Goal: Task Accomplishment & Management: Use online tool/utility

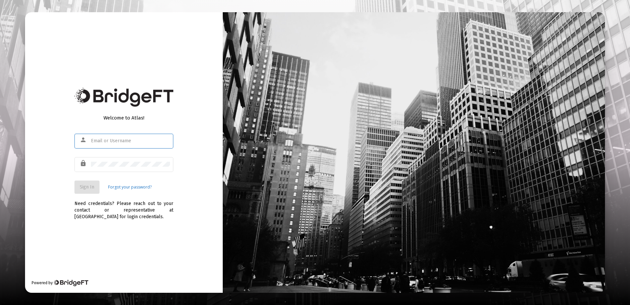
type input "[EMAIL_ADDRESS][DOMAIN_NAME]"
click at [81, 186] on span "Sign In" at bounding box center [87, 187] width 15 height 6
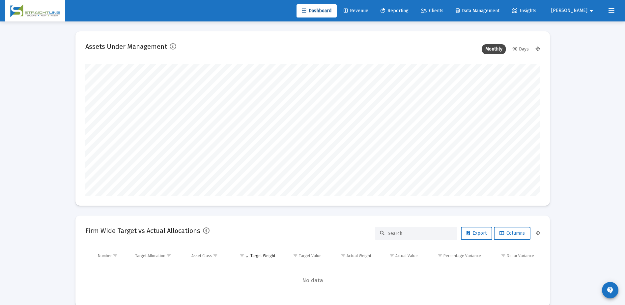
click at [444, 11] on span "Clients" at bounding box center [432, 11] width 23 height 6
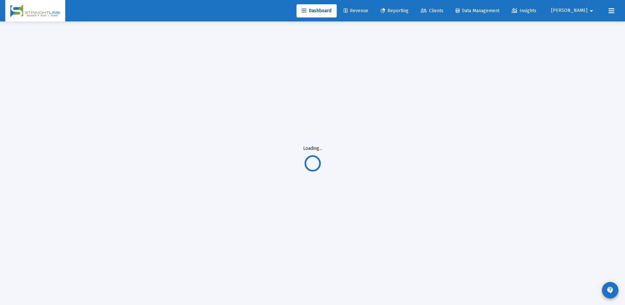
scroll to position [21, 0]
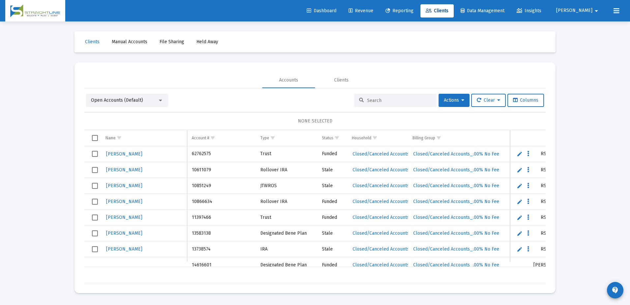
click at [369, 96] on div at bounding box center [395, 100] width 82 height 13
click at [371, 100] on input at bounding box center [399, 101] width 65 height 6
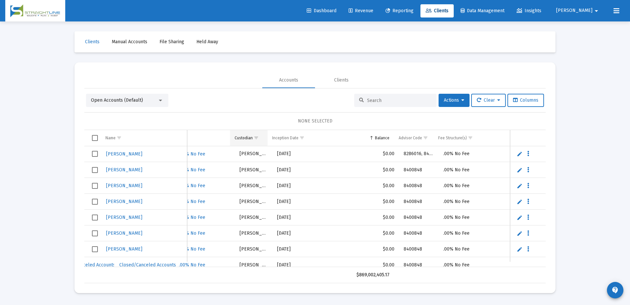
click at [258, 136] on span "Show filter options for column 'Custodian'" at bounding box center [256, 137] width 5 height 5
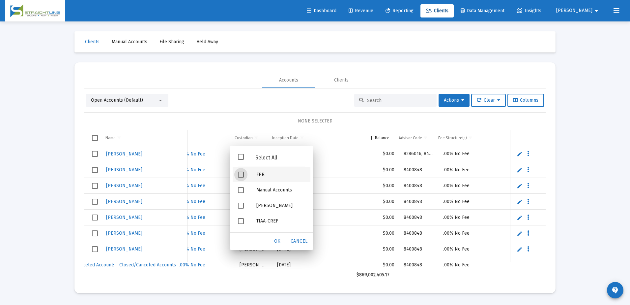
click at [242, 176] on span "Filter options" at bounding box center [241, 174] width 6 height 6
click at [283, 239] on div "OK" at bounding box center [277, 241] width 21 height 12
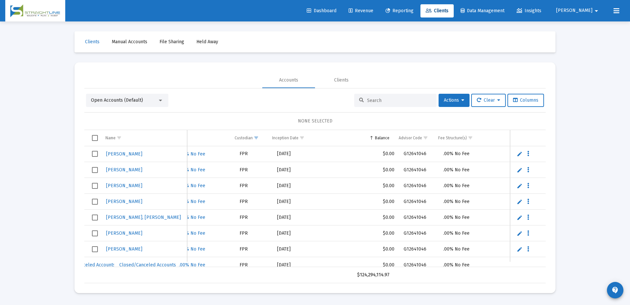
click at [374, 10] on span "Revenue" at bounding box center [361, 11] width 25 height 6
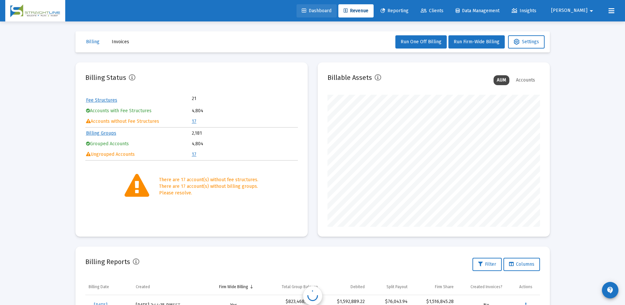
click at [332, 12] on span "Dashboard" at bounding box center [317, 11] width 30 height 6
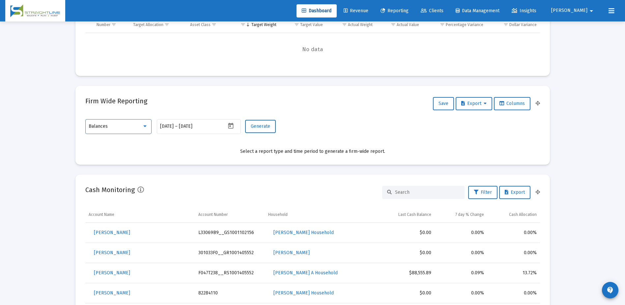
click at [144, 126] on div at bounding box center [144, 126] width 3 height 2
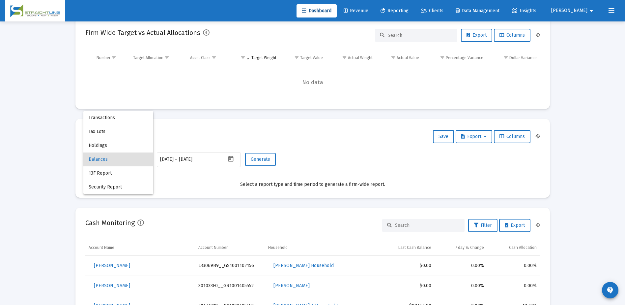
click at [185, 187] on div at bounding box center [312, 152] width 625 height 305
click at [140, 159] on div "Balances" at bounding box center [115, 159] width 53 height 5
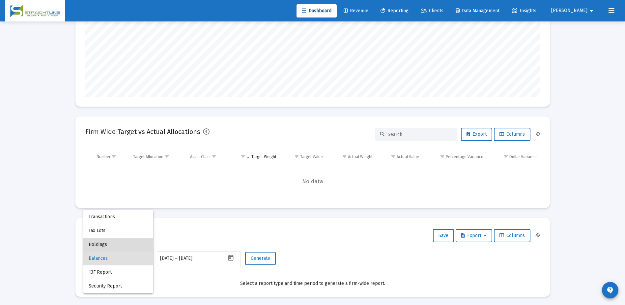
click at [109, 243] on span "Holdings" at bounding box center [118, 244] width 59 height 14
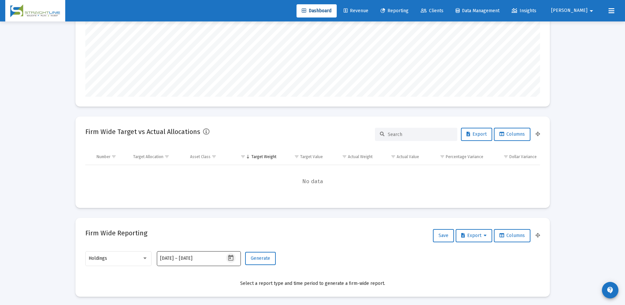
click at [232, 259] on icon "Open calendar" at bounding box center [230, 257] width 7 height 7
click at [231, 148] on button "Previous month" at bounding box center [229, 146] width 13 height 13
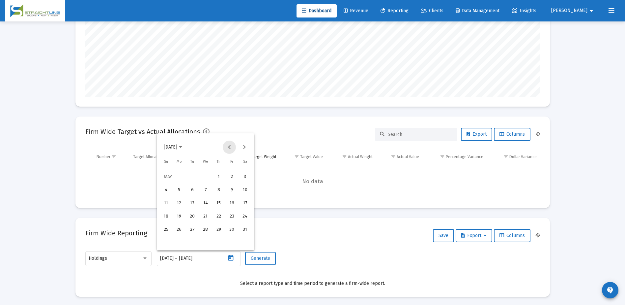
click at [231, 148] on button "Previous month" at bounding box center [229, 146] width 13 height 13
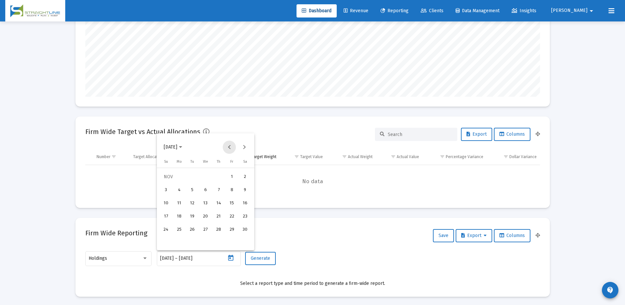
click at [231, 148] on button "Previous month" at bounding box center [229, 146] width 13 height 13
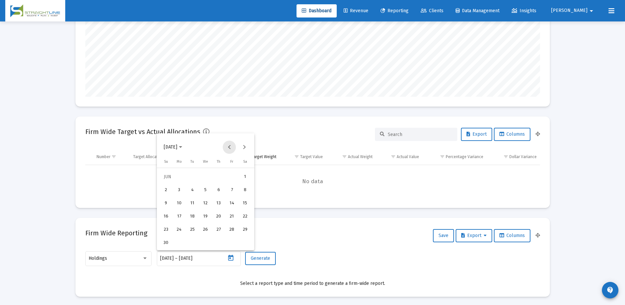
click at [231, 148] on button "Previous month" at bounding box center [229, 146] width 13 height 13
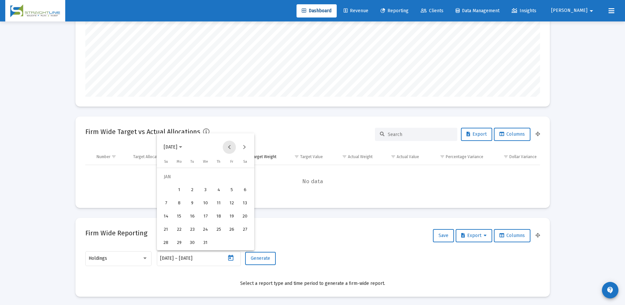
click at [231, 148] on button "Previous month" at bounding box center [229, 146] width 13 height 13
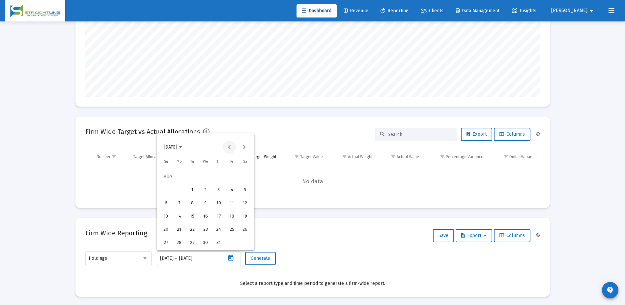
click at [231, 148] on button "Previous month" at bounding box center [229, 146] width 13 height 13
click at [232, 228] on div "30" at bounding box center [232, 230] width 12 height 12
type input "[DATE]"
click at [232, 228] on div "30" at bounding box center [232, 230] width 12 height 12
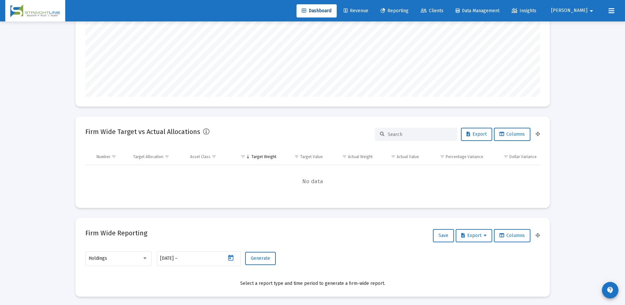
type input "[DATE]"
click at [263, 263] on button "Generate" at bounding box center [260, 258] width 31 height 13
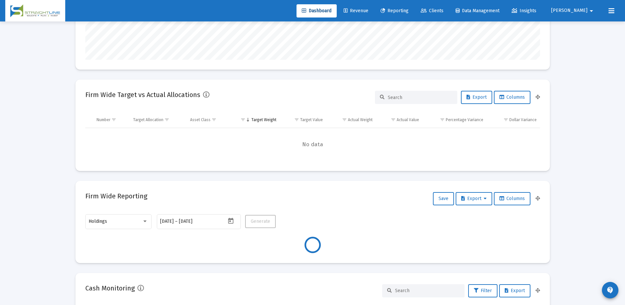
scroll to position [231, 0]
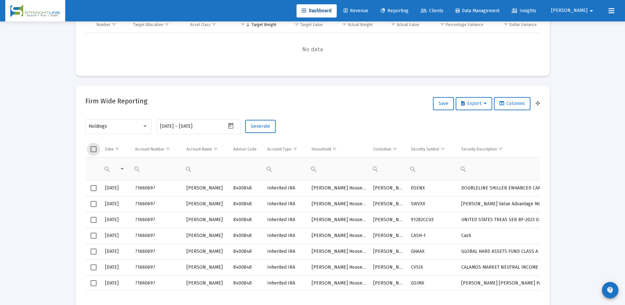
click at [94, 151] on span "Select all" at bounding box center [94, 149] width 6 height 6
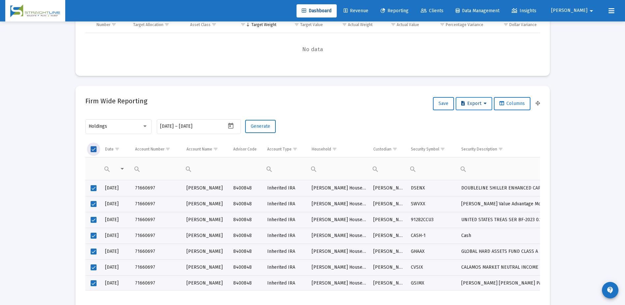
click at [482, 106] on button "Export" at bounding box center [474, 103] width 37 height 13
drag, startPoint x: 477, startPoint y: 120, endPoint x: 412, endPoint y: 121, distance: 65.3
click at [412, 121] on div "Export All Rows Export Selected" at bounding box center [312, 152] width 625 height 305
click at [475, 123] on button "Export All Rows" at bounding box center [475, 121] width 45 height 16
